Goal: Task Accomplishment & Management: Use online tool/utility

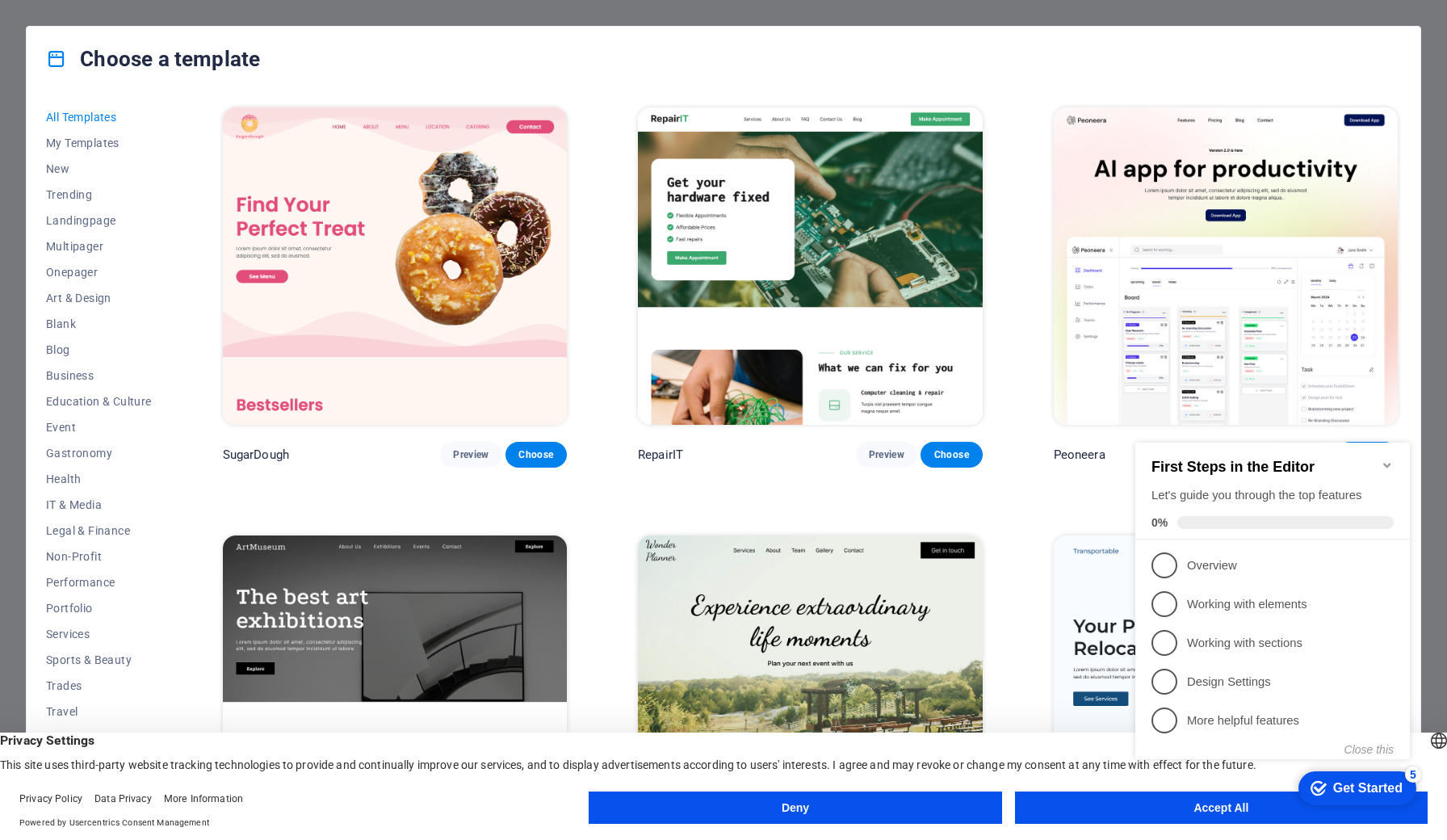
click div "checkmark Get Started 5 First Steps in the Editor Let's guide you through the t…"
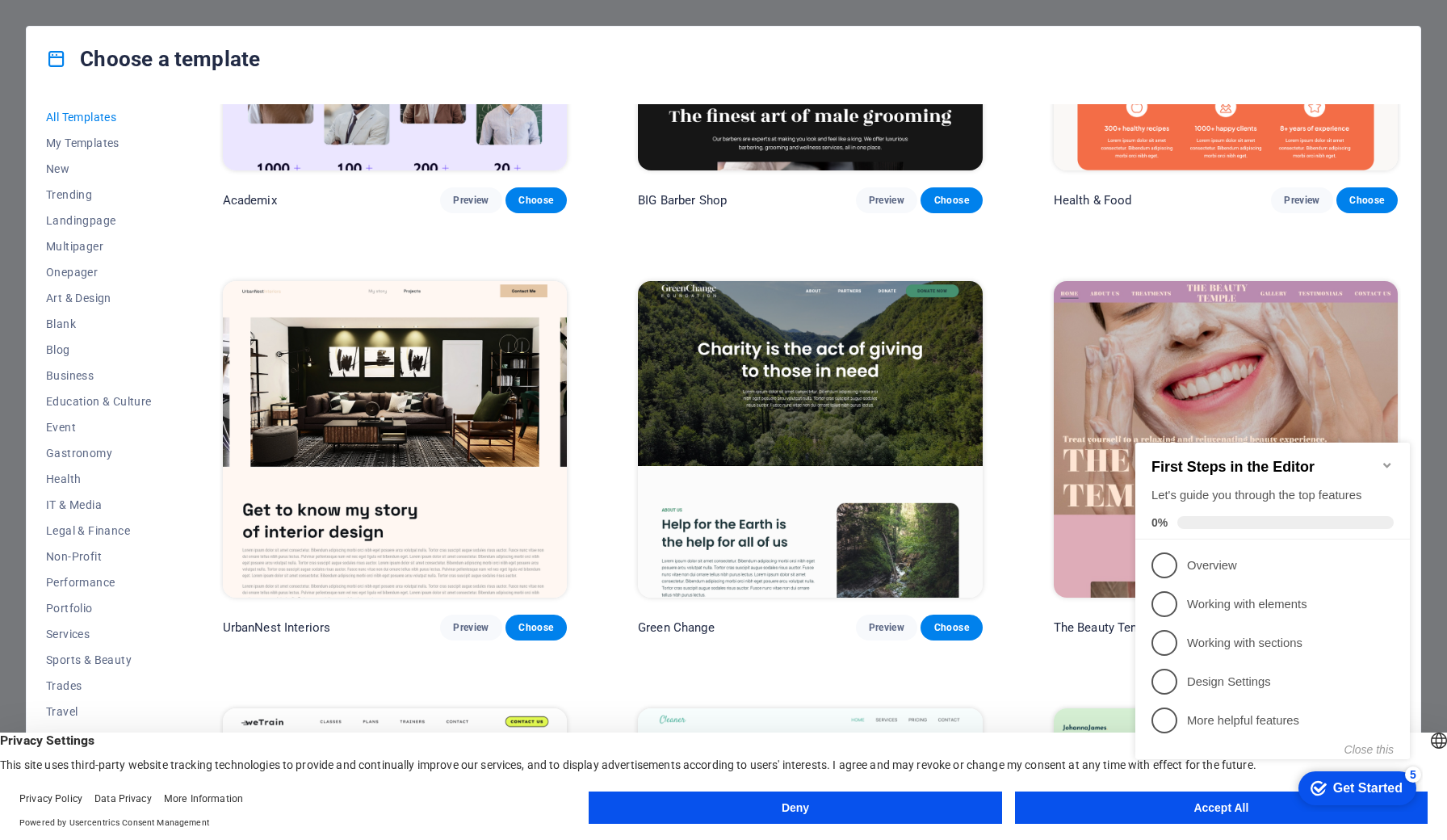
scroll to position [2100, 0]
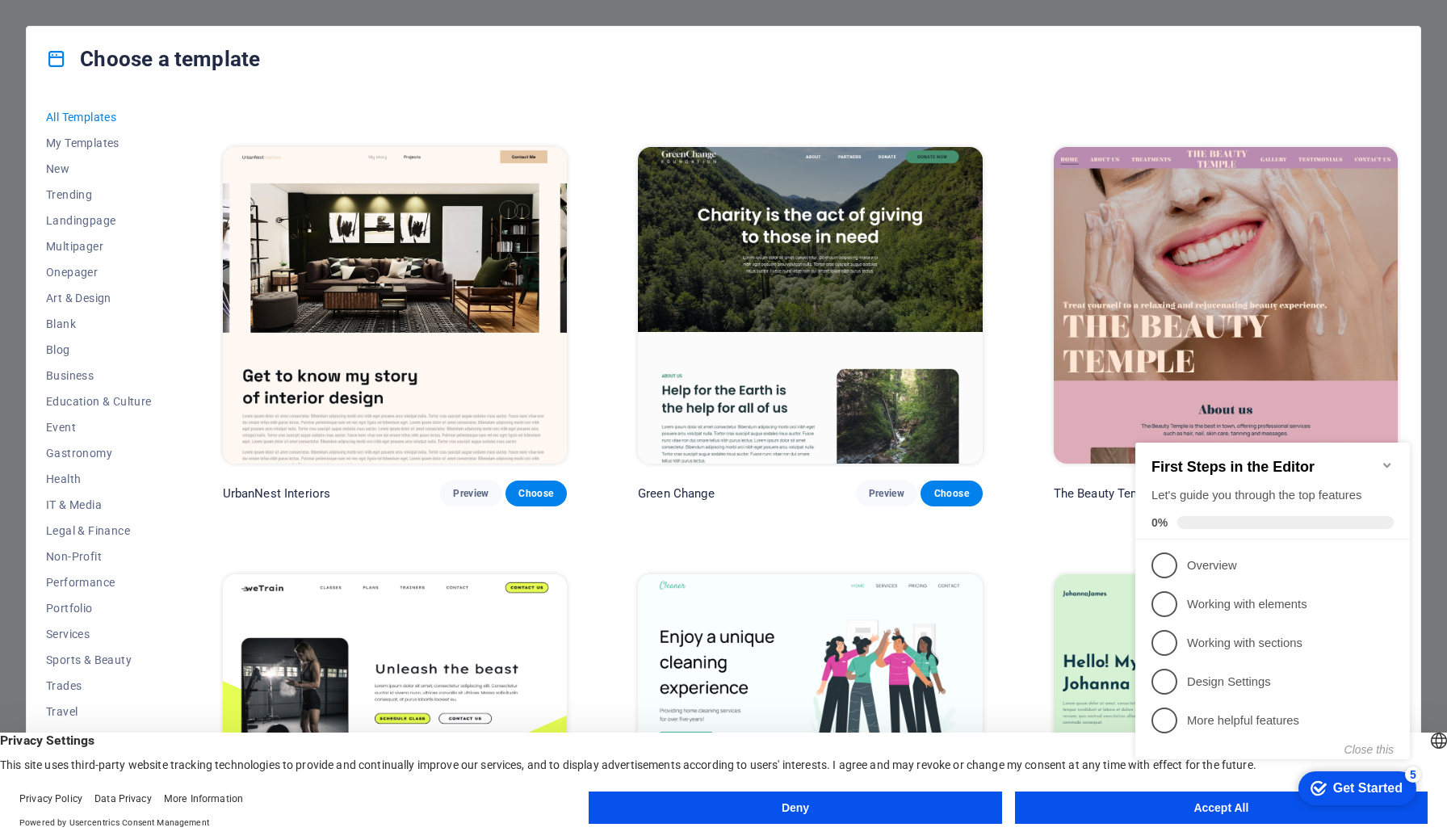
click at [16, 81] on div "Choose a template All Templates My Templates New Trending Landingpage Multipage…" at bounding box center [723, 420] width 1447 height 840
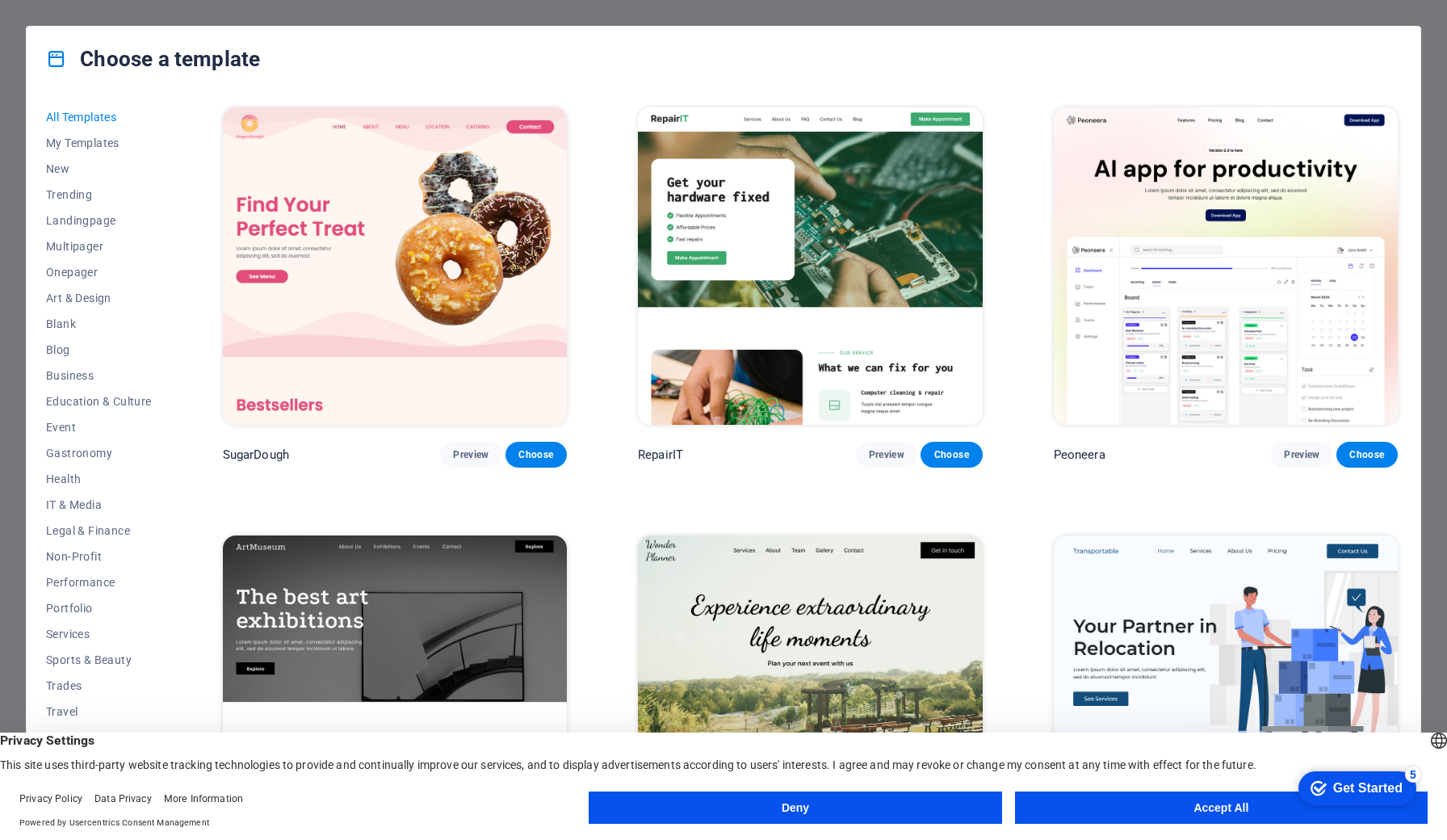
click at [1188, 804] on button "Accept All" at bounding box center [1221, 807] width 413 height 32
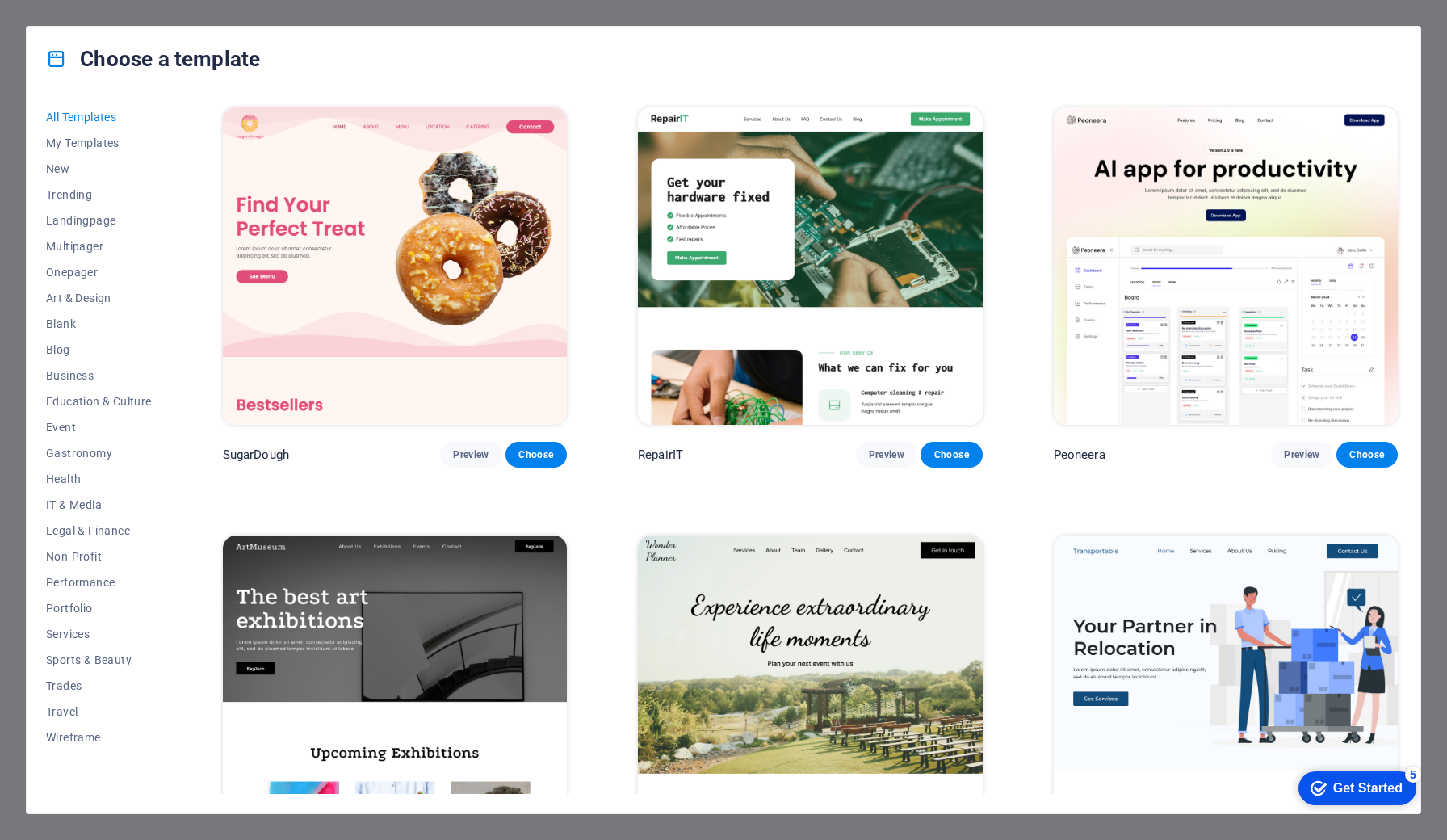
click at [1364, 791] on div "Get Started" at bounding box center [1367, 788] width 70 height 15
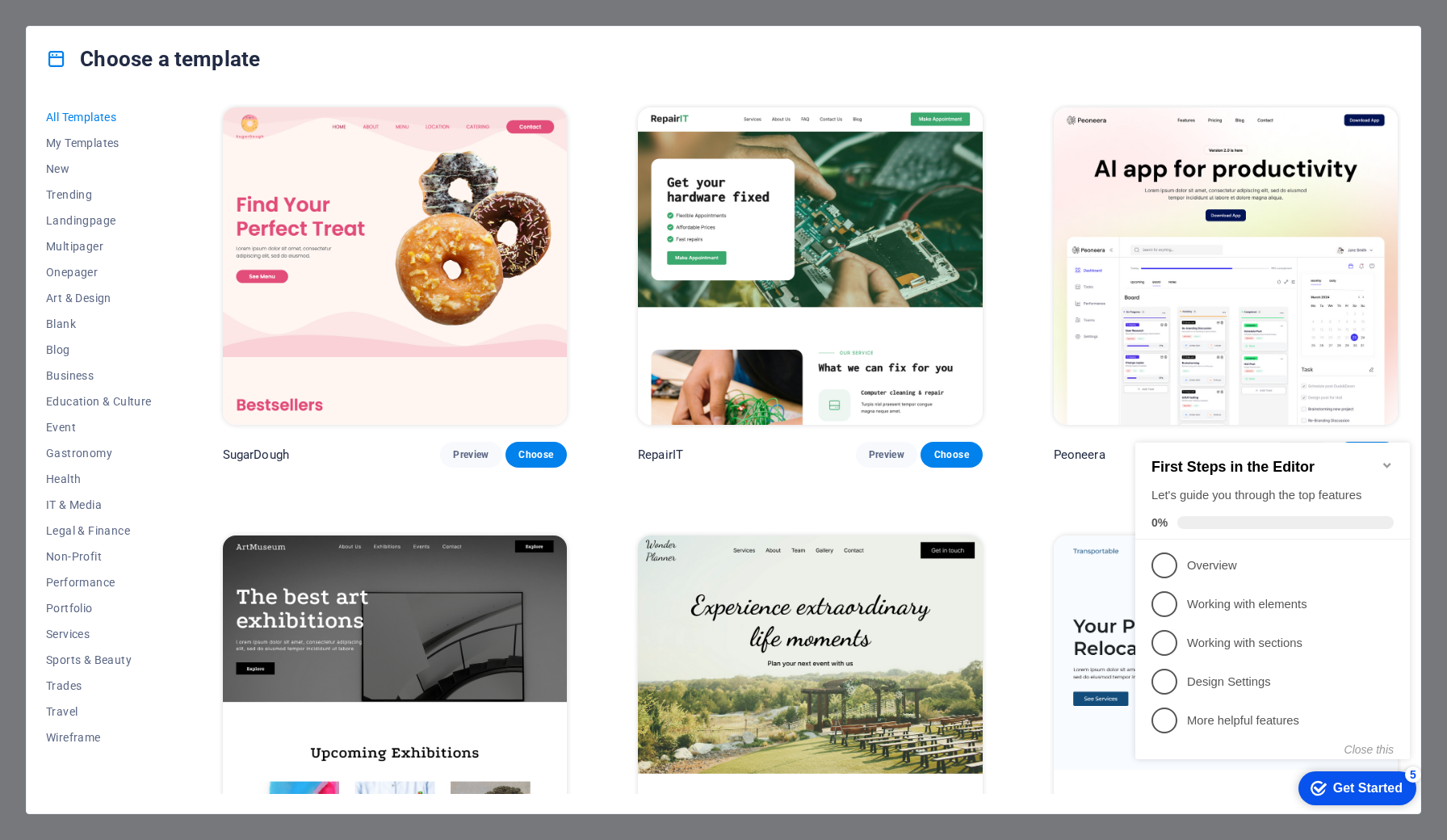
click at [1446, 692] on div "Choose a template All Templates My Templates New Trending Landingpage Multipage…" at bounding box center [723, 420] width 1447 height 840
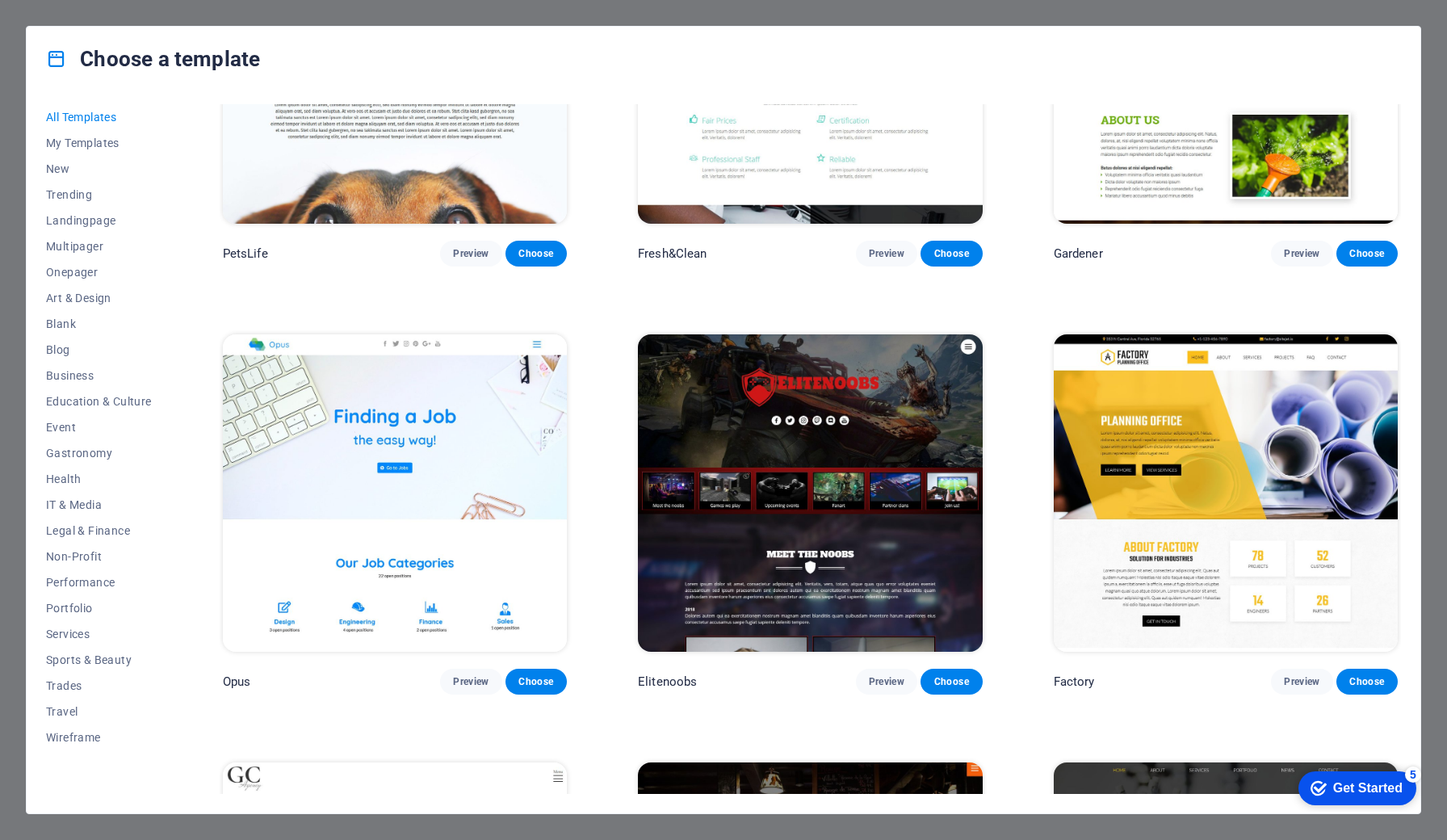
scroll to position [15354, 0]
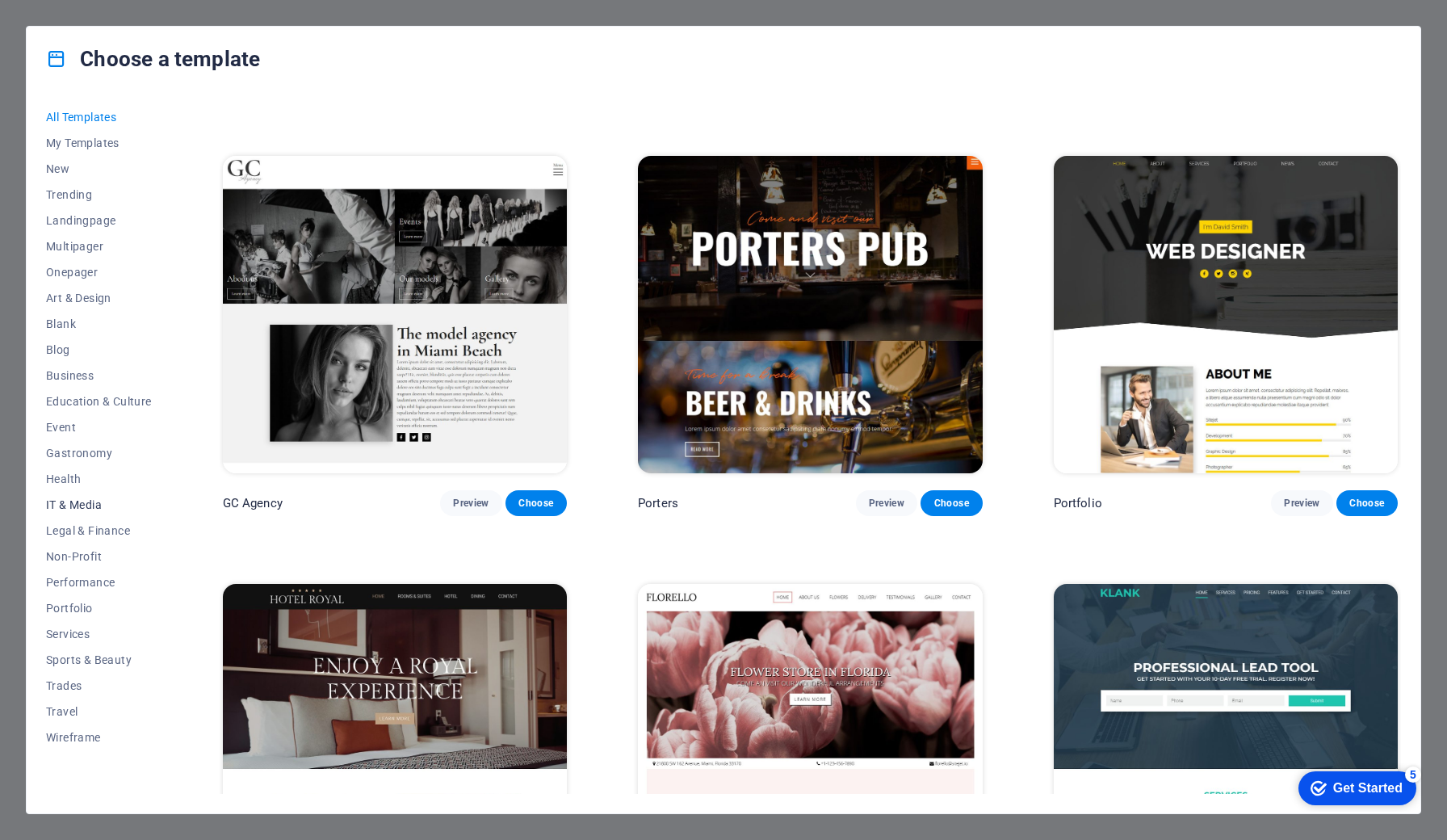
click at [87, 505] on span "IT & Media" at bounding box center [99, 505] width 106 height 13
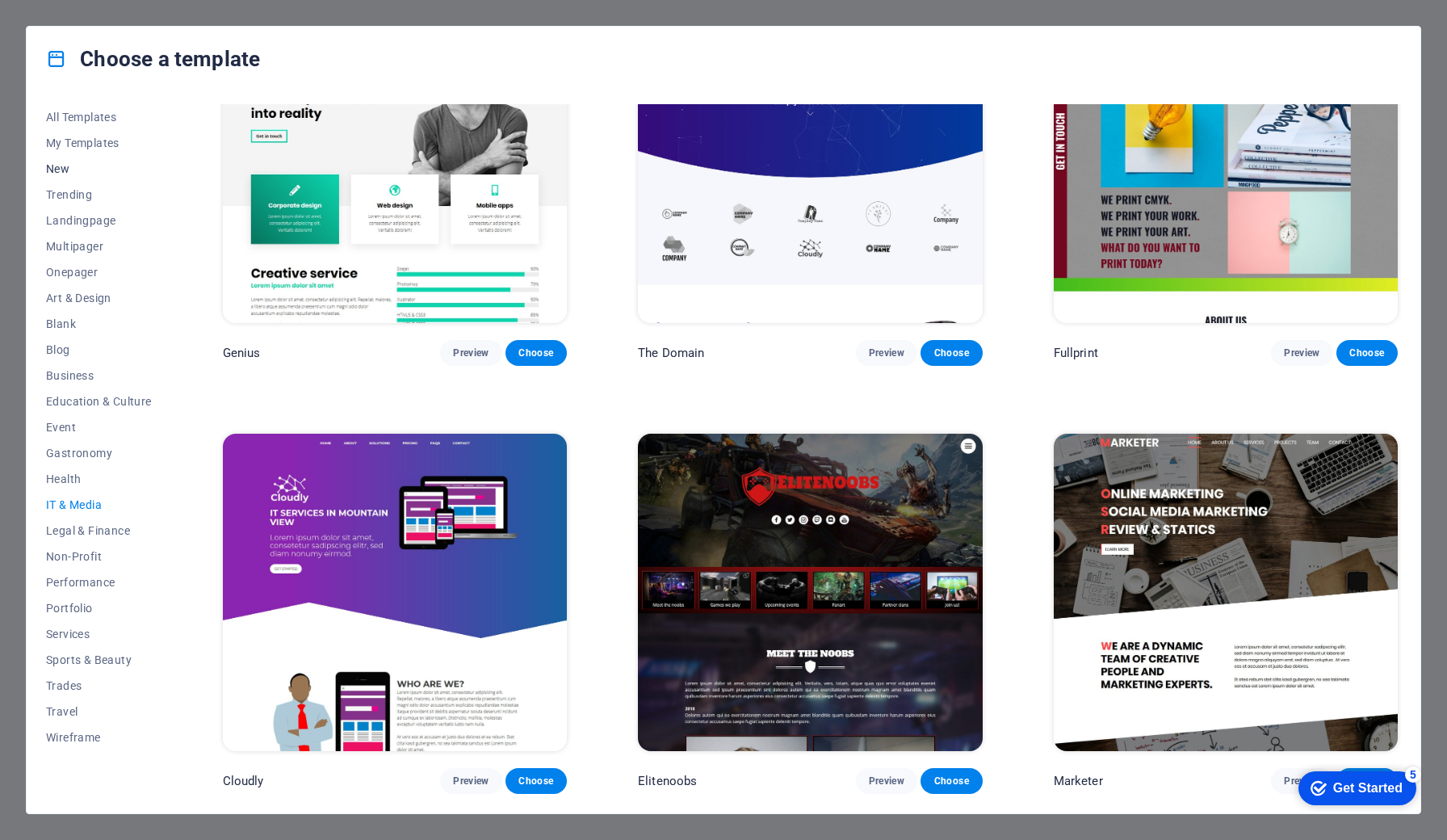
click at [64, 164] on span "New" at bounding box center [99, 169] width 106 height 13
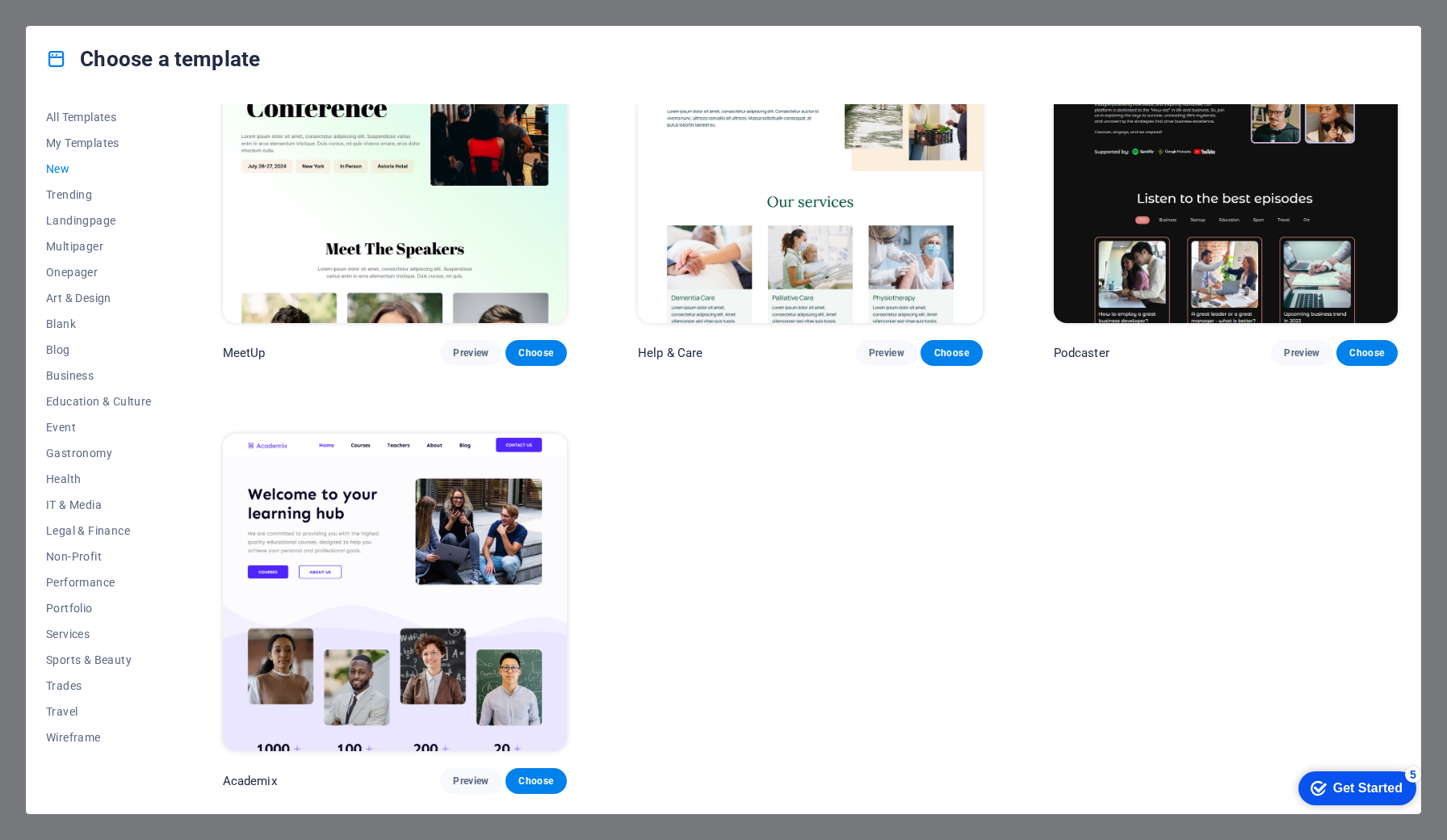
click at [1425, 223] on div "Choose a template All Templates My Templates New Trending Landingpage Multipage…" at bounding box center [723, 420] width 1447 height 840
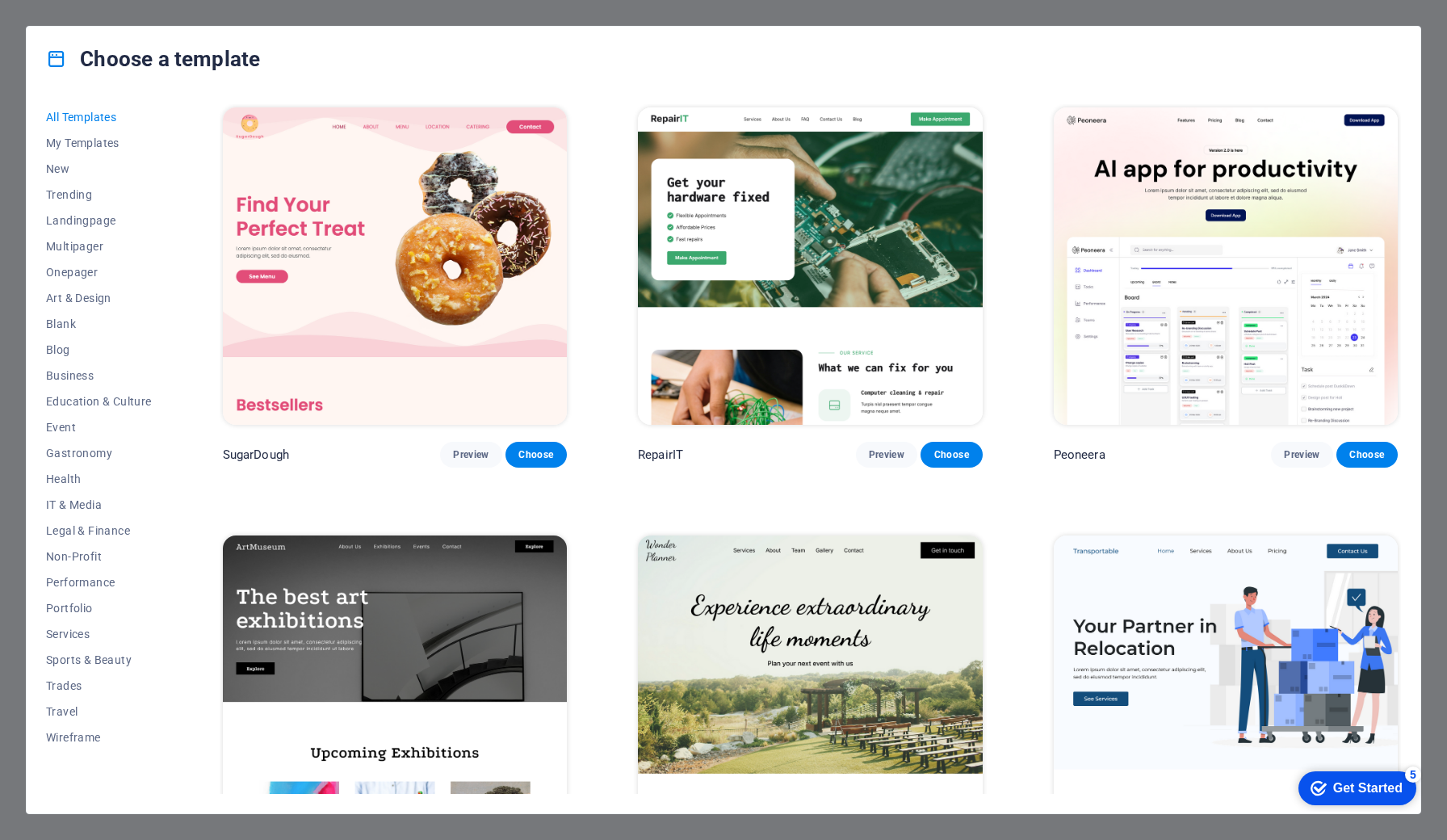
scroll to position [859, 0]
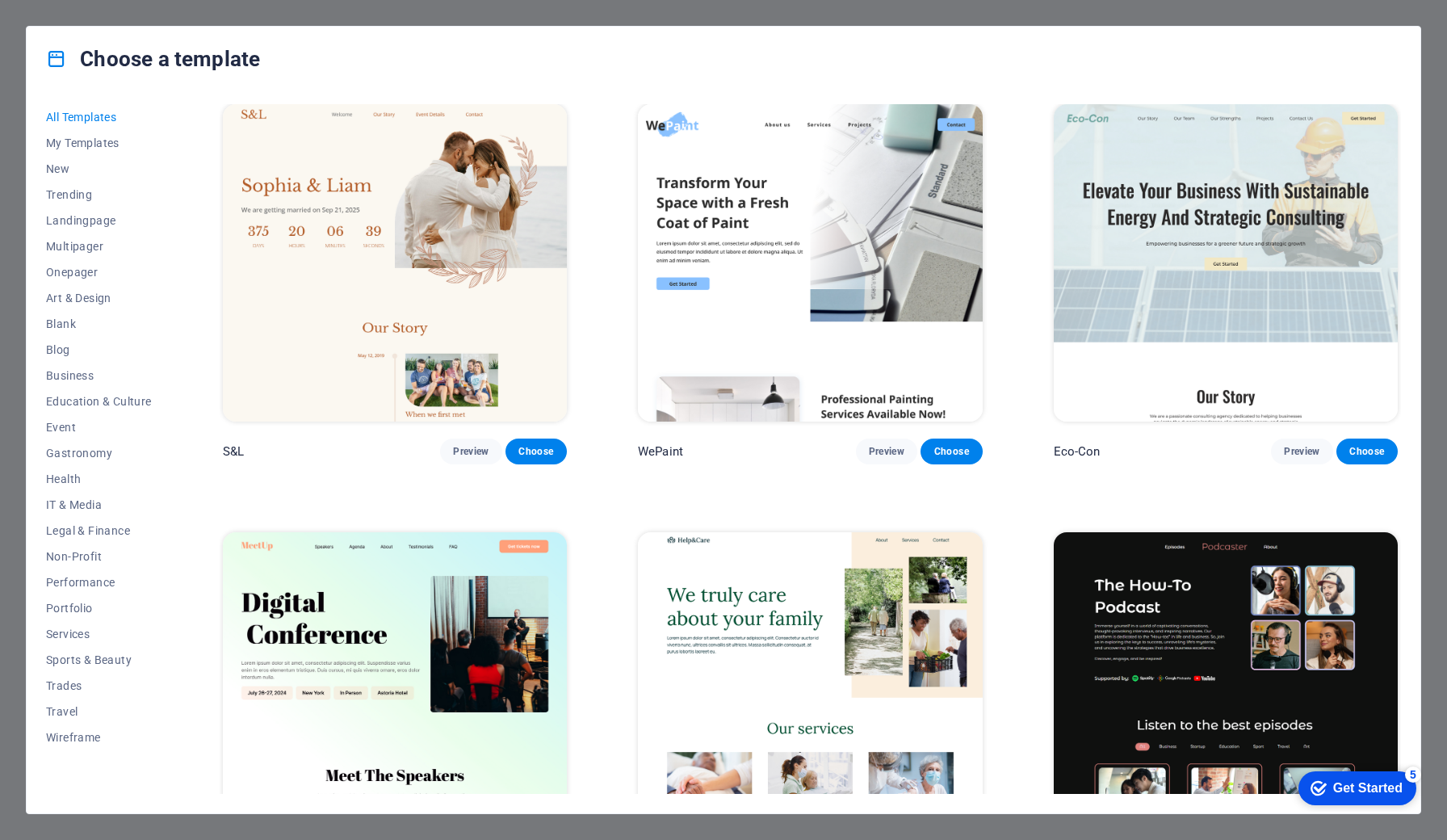
click at [1150, 250] on img at bounding box center [1225, 263] width 344 height 317
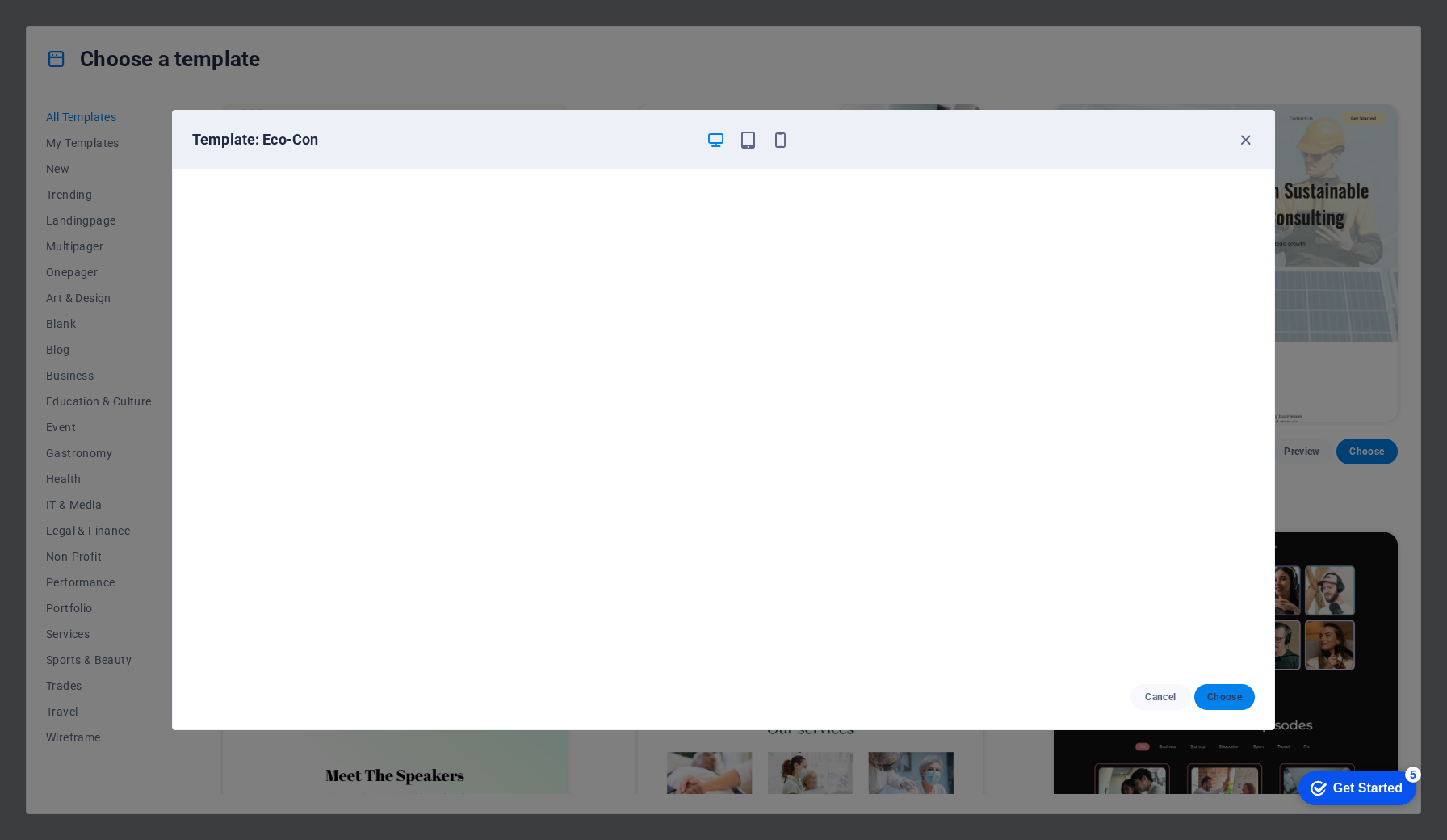
click at [1207, 698] on button "Choose" at bounding box center [1224, 697] width 60 height 26
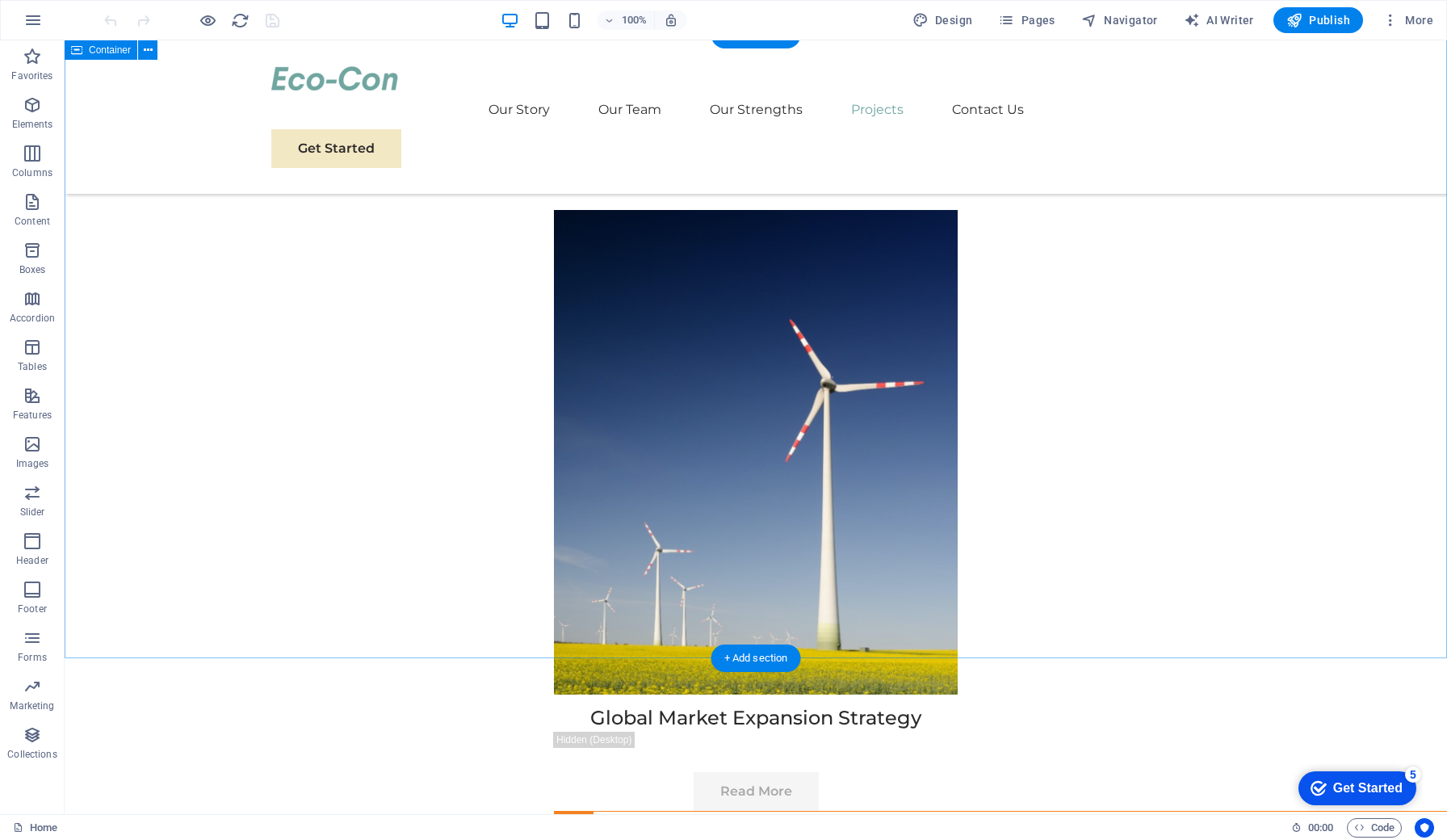
scroll to position [7376, 0]
